Goal: Browse casually

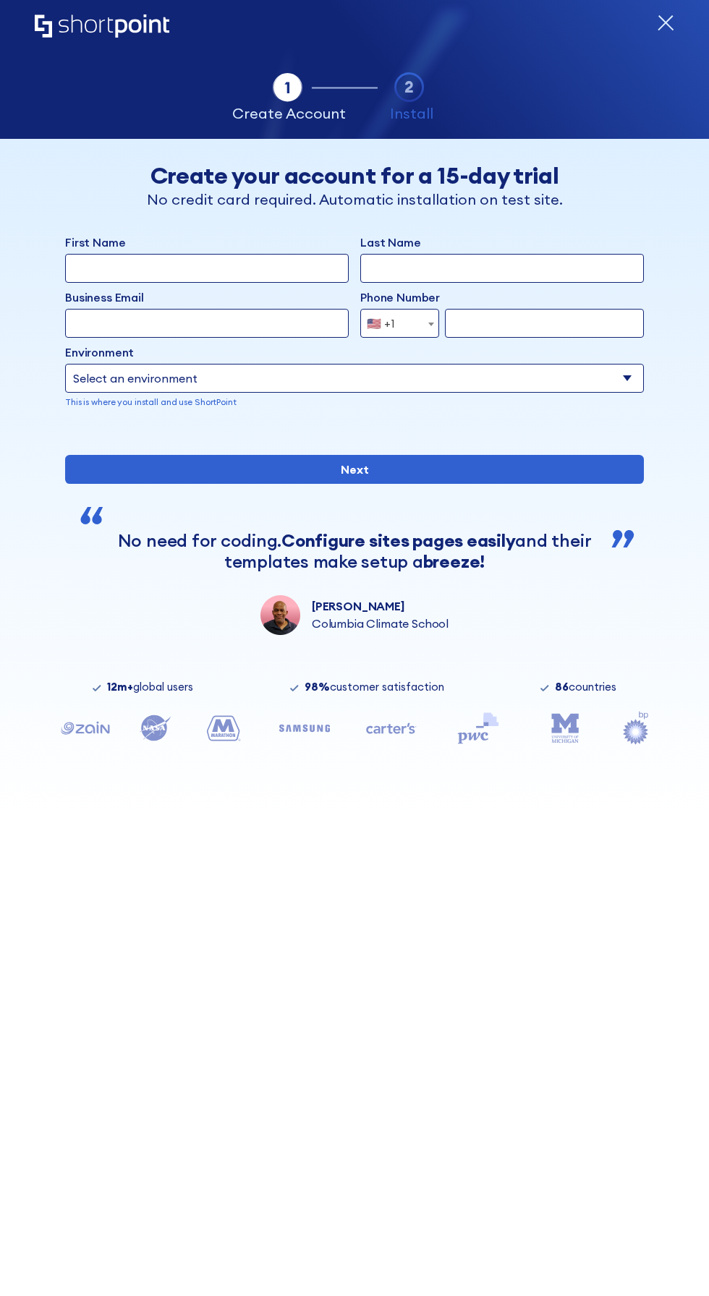
click at [258, 687] on div "12m+ global users 98% customer satisfaction 86 countries" at bounding box center [354, 687] width 621 height 12
click at [340, 25] on div "Tab 1 Tab 2 Tab 2 ShortPoint eases the setup and orchestration of Intranets and…" at bounding box center [355, 69] width 640 height 139
click at [64, 31] on icon "Home" at bounding box center [102, 25] width 135 height 23
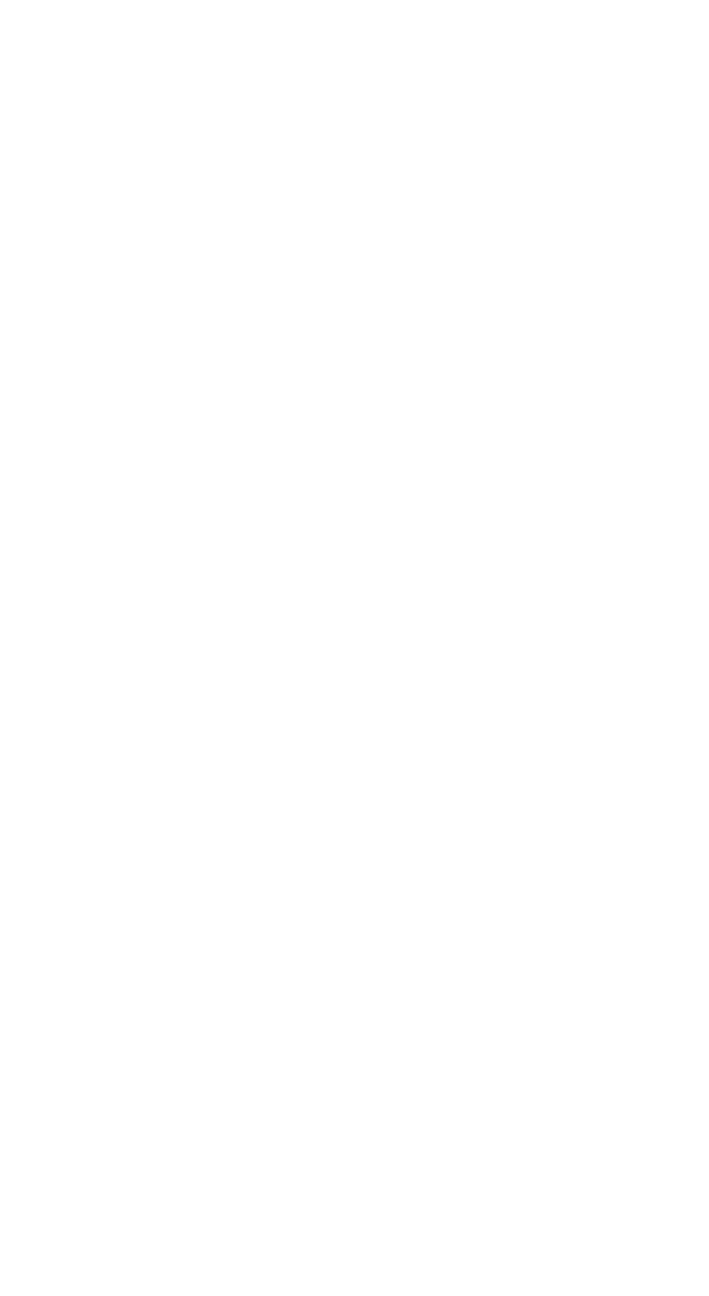
scroll to position [4174, 0]
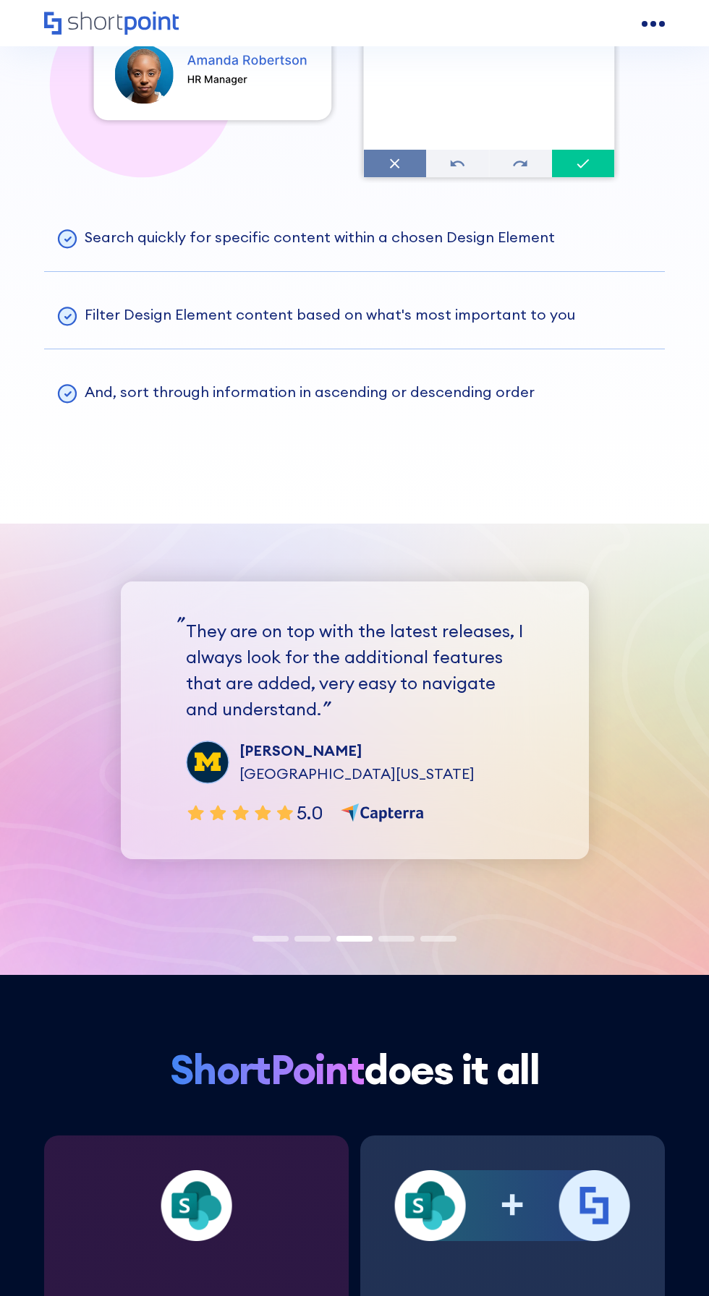
click at [634, 1074] on h2 "ShortPoint does it all" at bounding box center [354, 1070] width 621 height 45
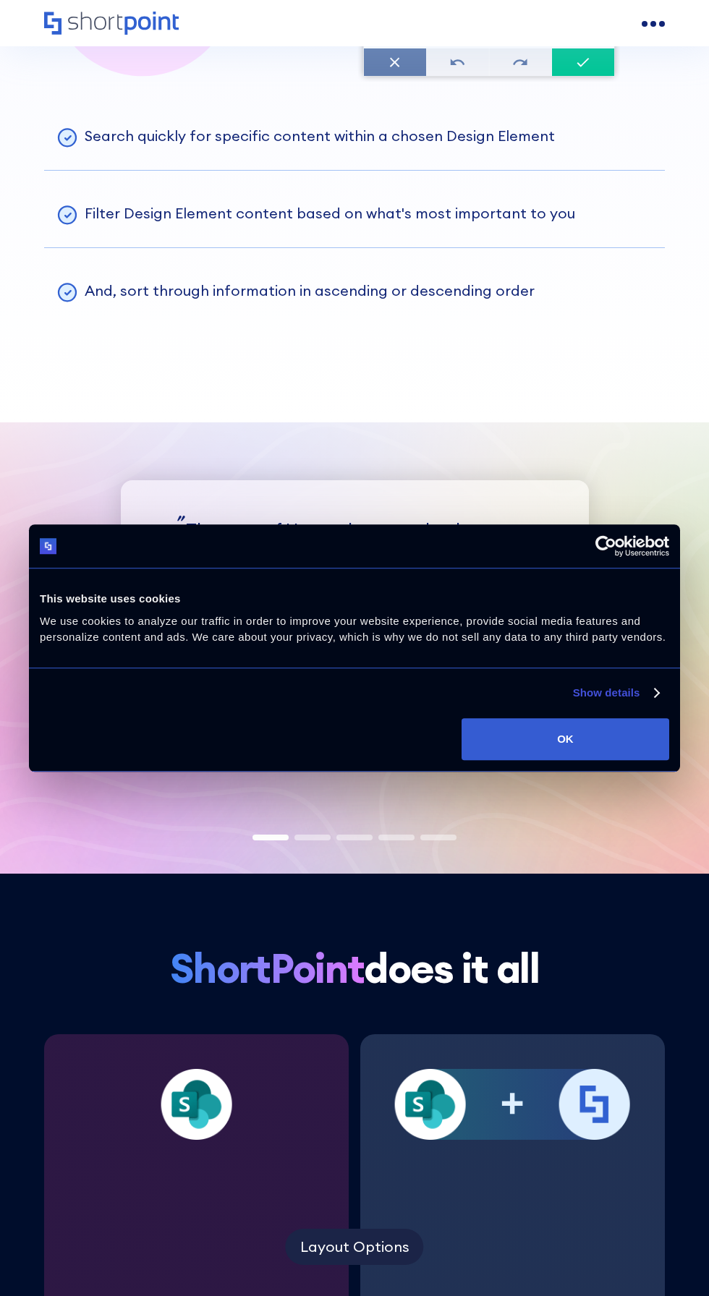
scroll to position [4403, 0]
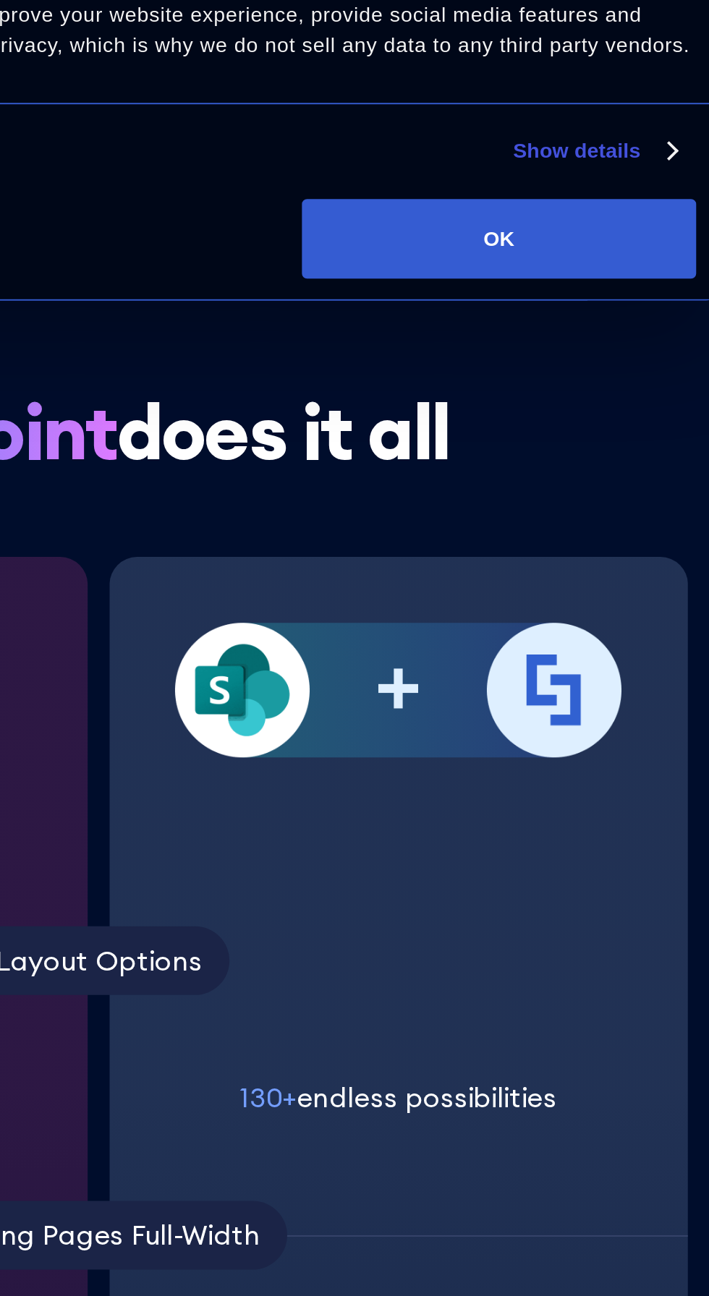
click at [485, 629] on p "We use cookies to analyze our traffic in order to improve your website experien…" at bounding box center [354, 629] width 629 height 33
click at [539, 721] on button "OK" at bounding box center [566, 739] width 208 height 42
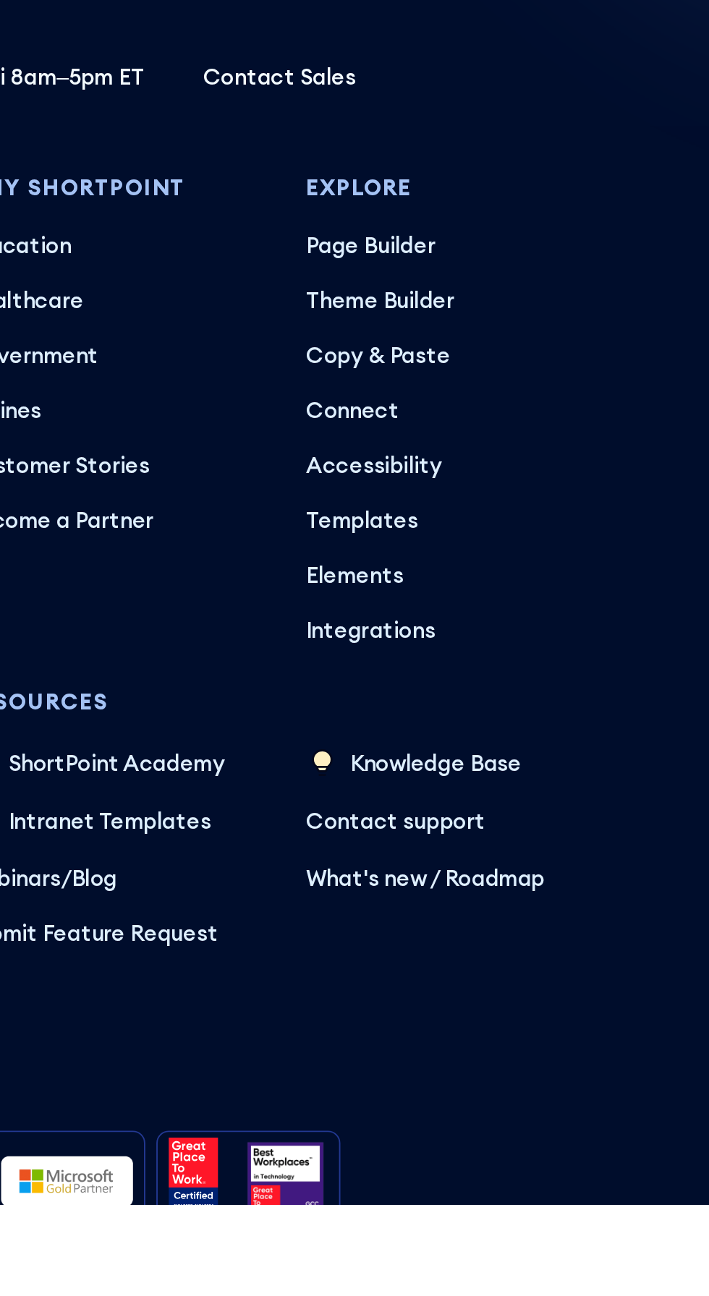
scroll to position [8254, 0]
